Goal: Task Accomplishment & Management: Use online tool/utility

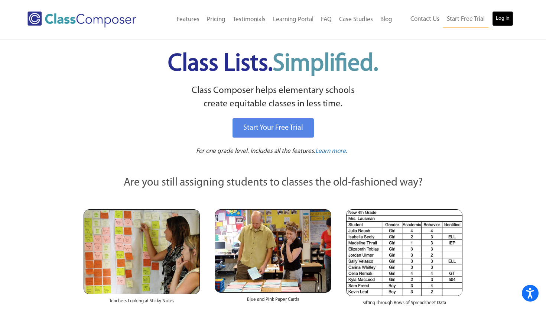
click at [501, 20] on link "Log In" at bounding box center [502, 18] width 21 height 15
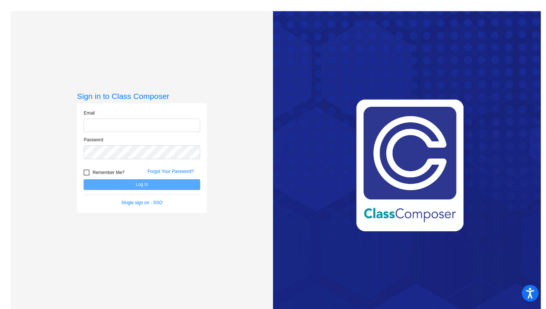
type input "[PERSON_NAME][EMAIL_ADDRESS][DOMAIN_NAME]"
click at [142, 186] on button "Log In" at bounding box center [142, 184] width 117 height 11
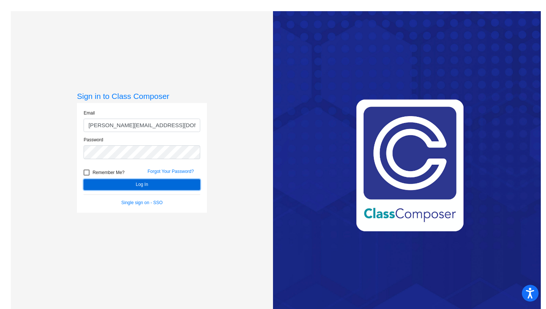
click at [142, 186] on button "Log In" at bounding box center [142, 184] width 117 height 11
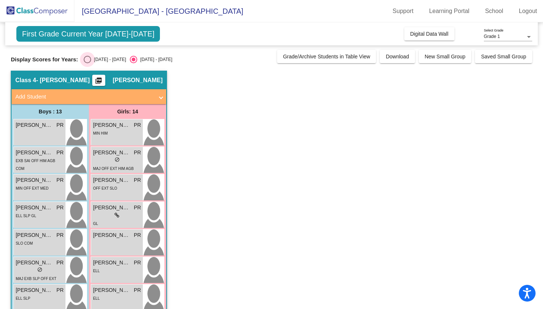
click at [89, 61] on div "Select an option" at bounding box center [87, 59] width 7 height 7
click at [87, 63] on input "2024 - 2025" at bounding box center [87, 63] width 0 height 0
radio input "true"
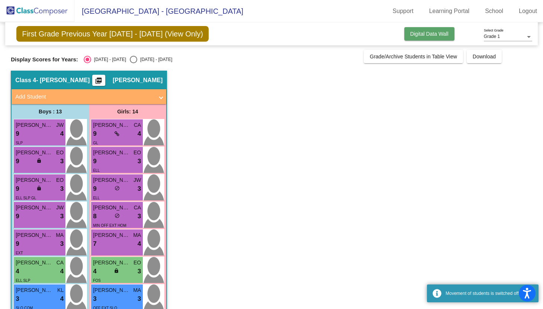
click at [434, 36] on span "Digital Data Wall" at bounding box center [429, 34] width 38 height 6
